Goal: Task Accomplishment & Management: Use online tool/utility

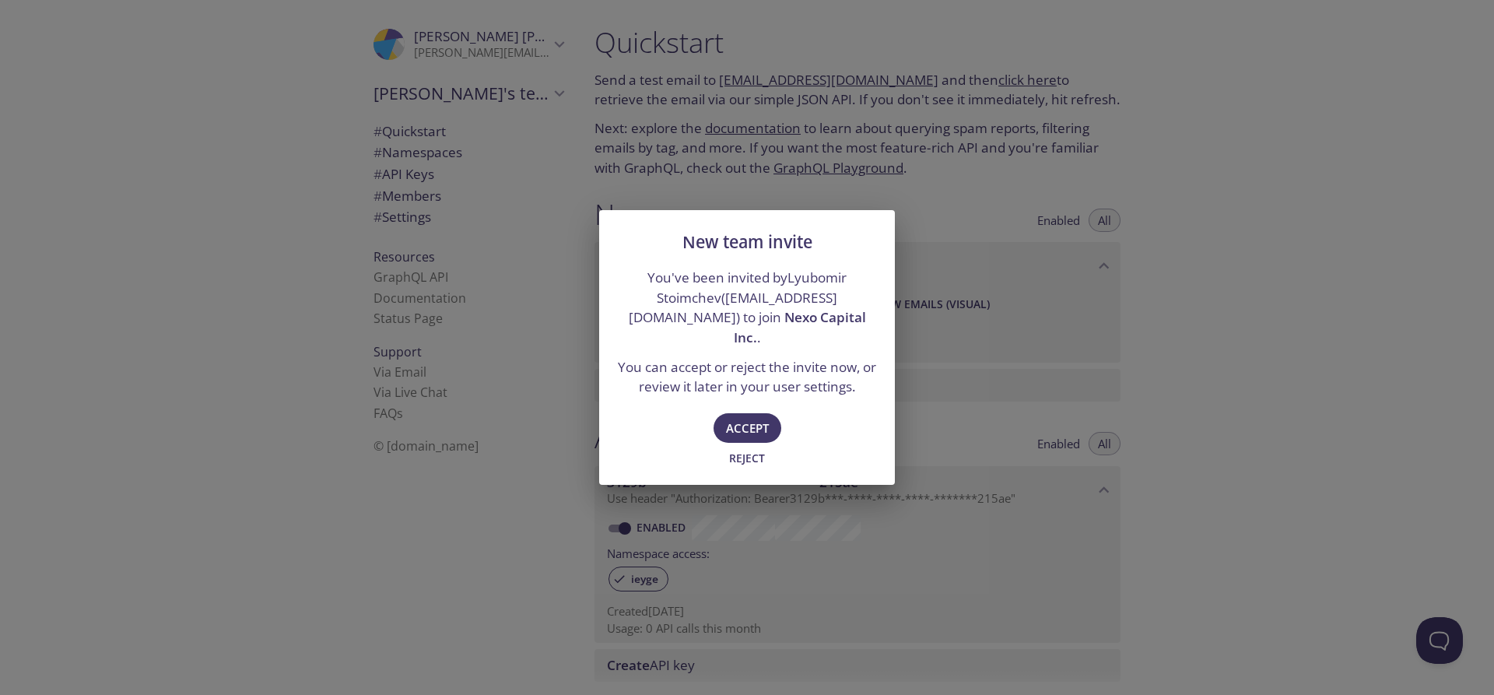
click at [745, 416] on button "Accept" at bounding box center [748, 428] width 68 height 30
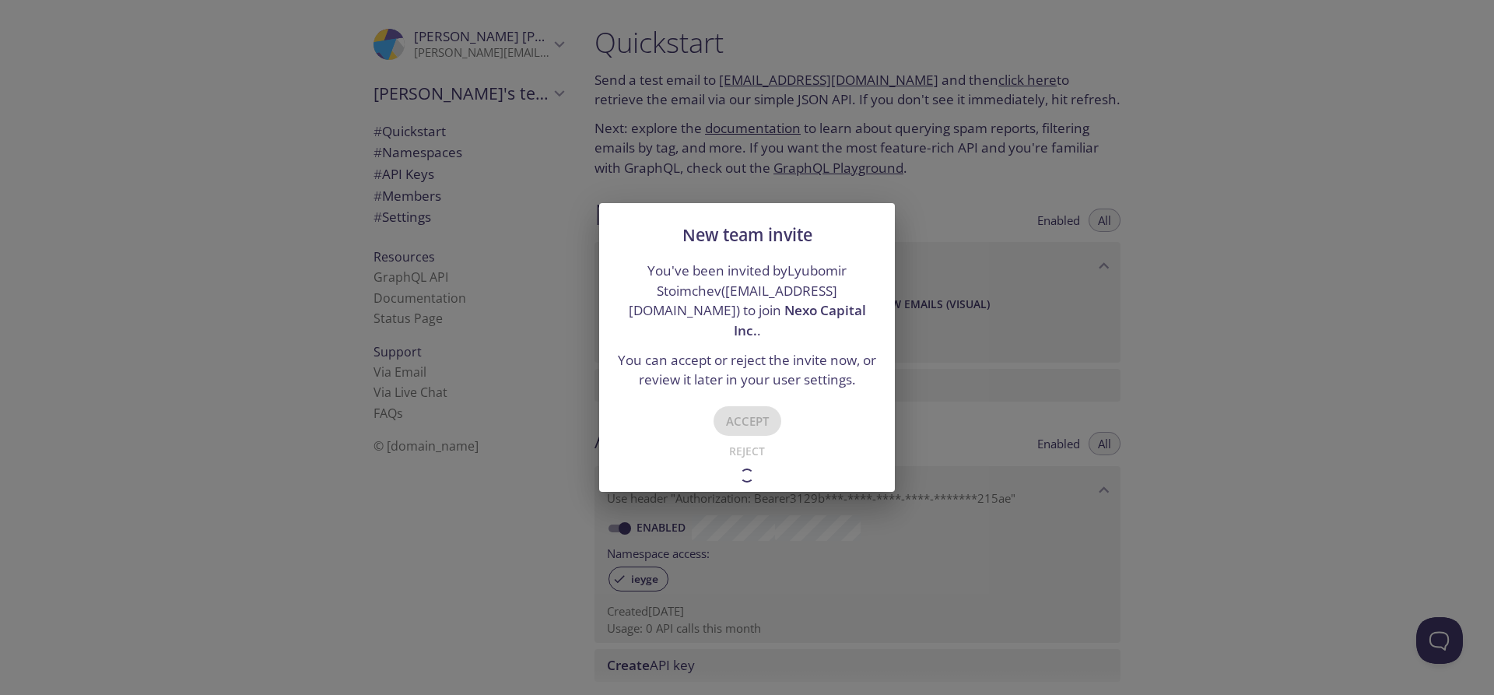
type input "Nexo Capital Inc."
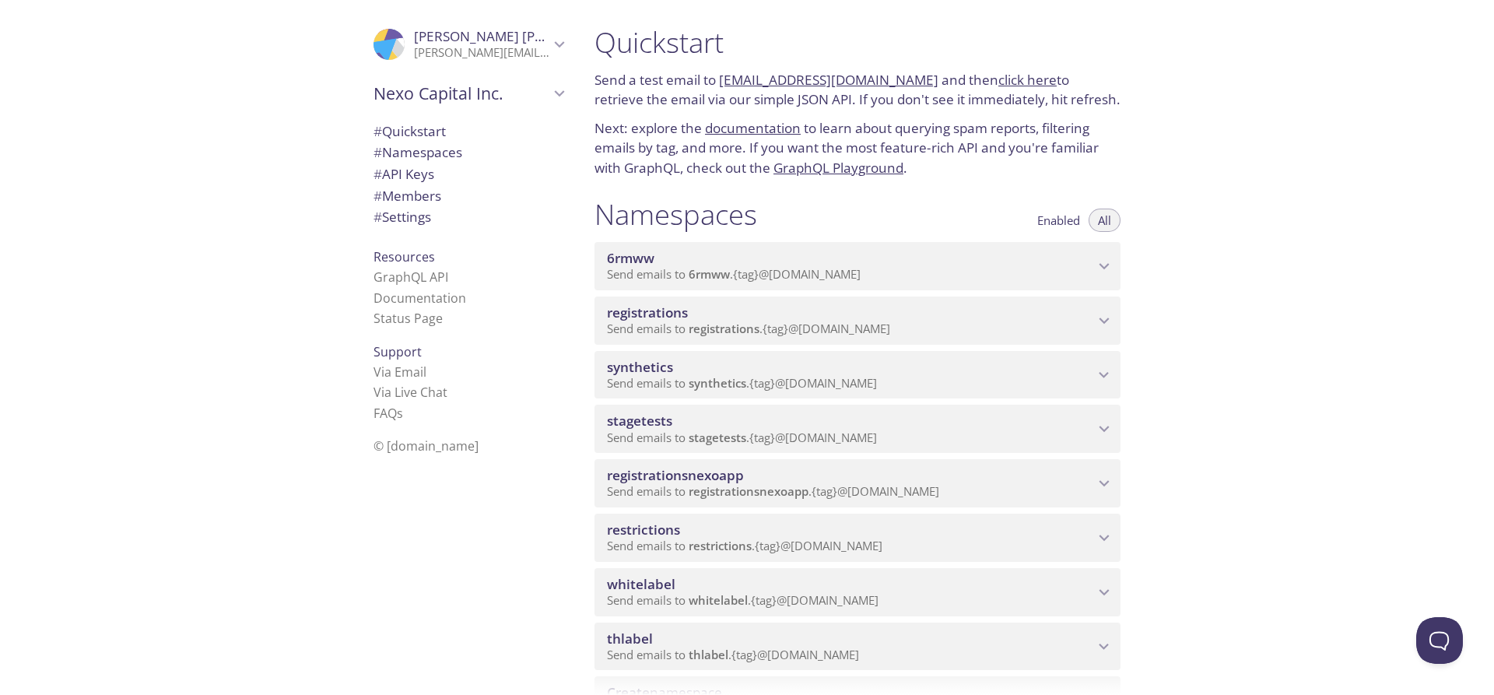
click at [688, 279] on span "Send emails to 6rmww . {tag} @inbox.testmail.app" at bounding box center [734, 274] width 254 height 16
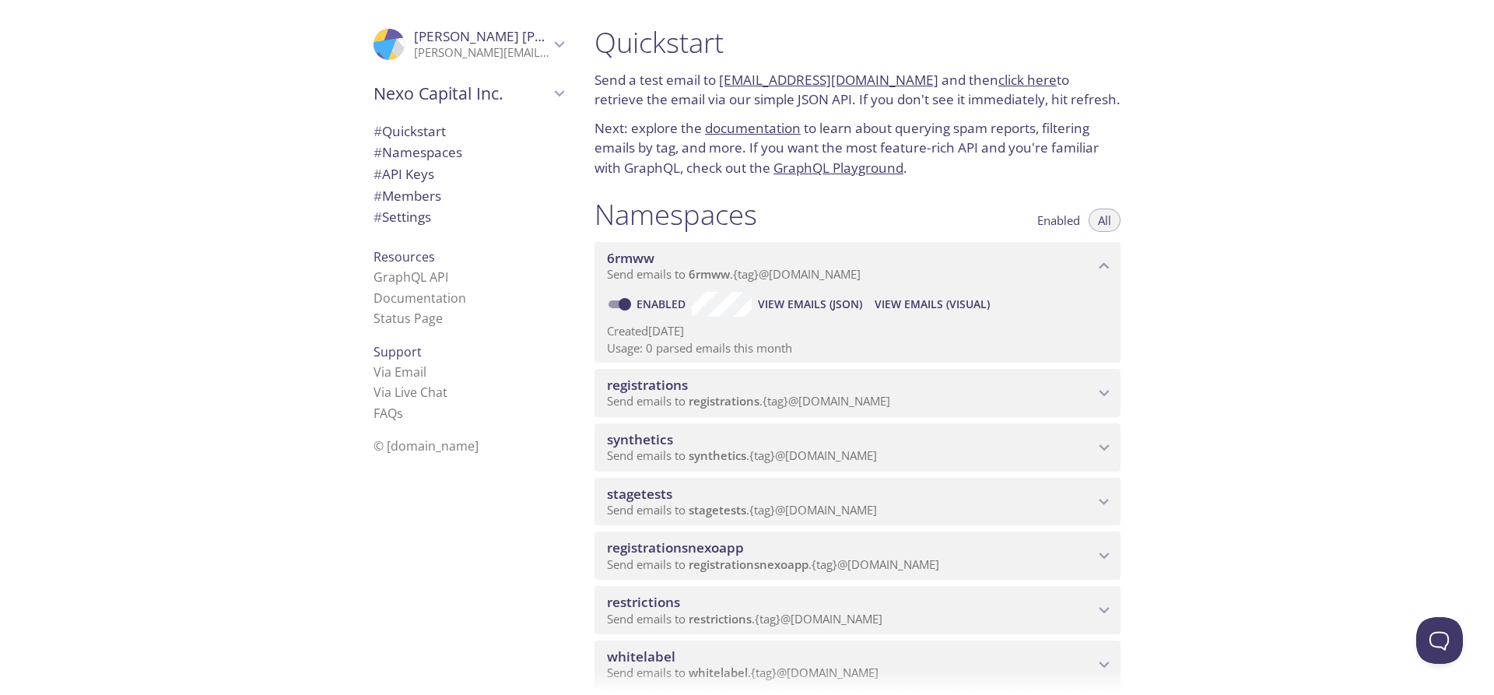
click at [835, 306] on span "View Emails (JSON)" at bounding box center [810, 304] width 104 height 19
